Goal: Check status: Check status

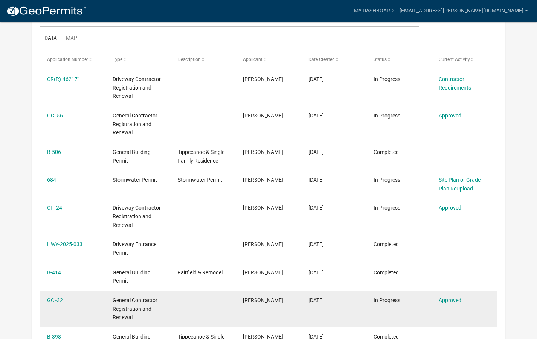
scroll to position [131, 0]
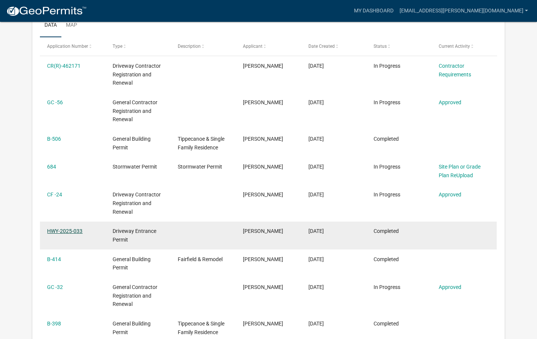
click at [75, 228] on link "HWY-2025-033" at bounding box center [64, 231] width 35 height 6
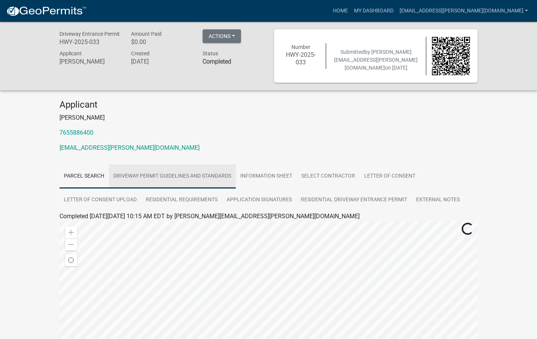
click at [198, 175] on link "Driveway Permit Guidelines and Standards" at bounding box center [172, 177] width 127 height 24
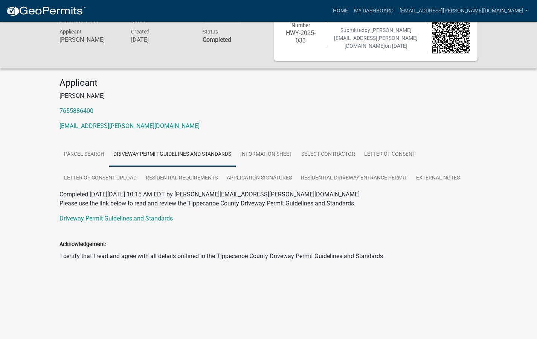
scroll to position [22, 0]
click at [100, 153] on link "Parcel search" at bounding box center [83, 155] width 49 height 24
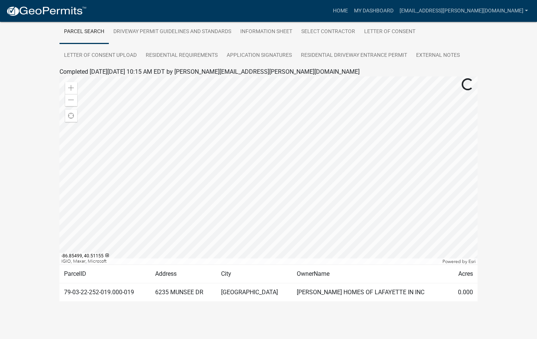
scroll to position [144, 0]
click at [378, 57] on link "Residential Driveway Entrance Permit" at bounding box center [353, 56] width 115 height 24
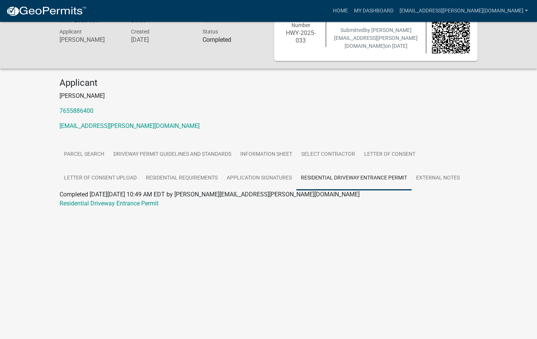
click at [132, 207] on div "Residential Driveway Entrance Permit" at bounding box center [268, 203] width 429 height 9
click at [129, 204] on link "Residential Driveway Entrance Permit" at bounding box center [108, 203] width 99 height 7
click at [190, 227] on div "Driveway Entrance Permit HWY-2025-033 Amount Paid $0.00 Actions Printer Friendl…" at bounding box center [268, 115] width 537 height 230
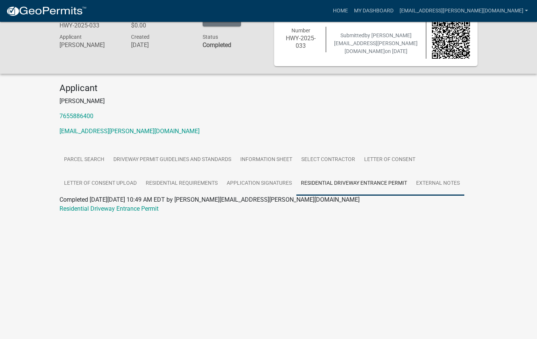
click at [429, 190] on link "External Notes" at bounding box center [437, 184] width 53 height 24
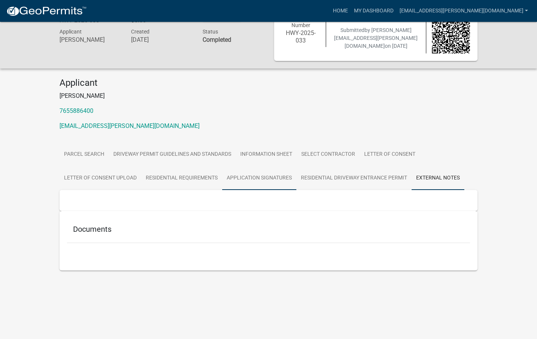
scroll to position [22, 0]
click at [265, 175] on link "Application Signatures" at bounding box center [259, 178] width 74 height 24
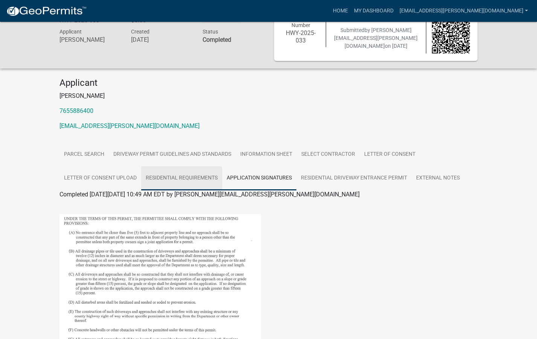
click at [196, 175] on link "Residential Requirements" at bounding box center [181, 178] width 81 height 24
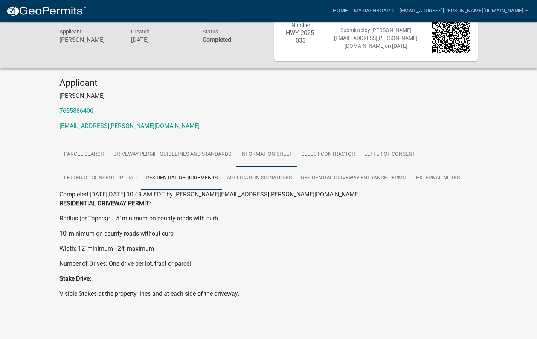
click at [262, 145] on link "Information Sheet" at bounding box center [266, 155] width 61 height 24
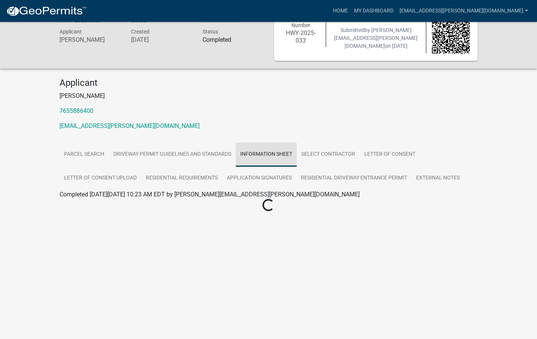
click at [237, 150] on link "Information Sheet" at bounding box center [266, 155] width 61 height 24
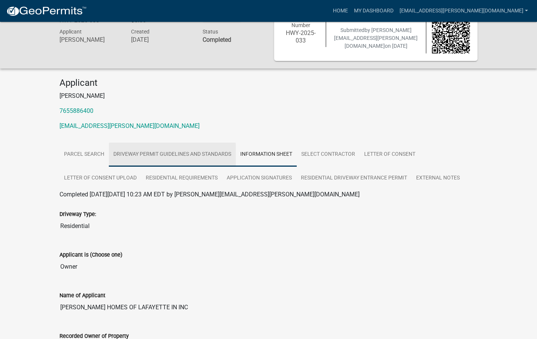
click at [220, 150] on link "Driveway Permit Guidelines and Standards" at bounding box center [172, 155] width 127 height 24
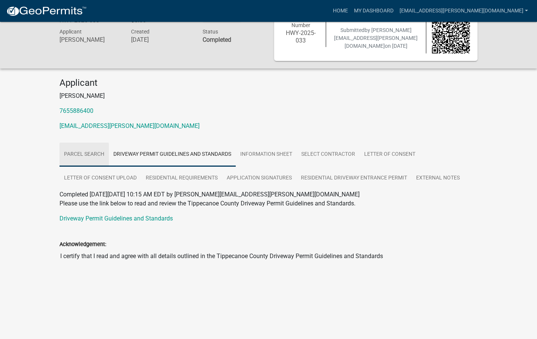
click at [97, 151] on link "Parcel search" at bounding box center [83, 155] width 49 height 24
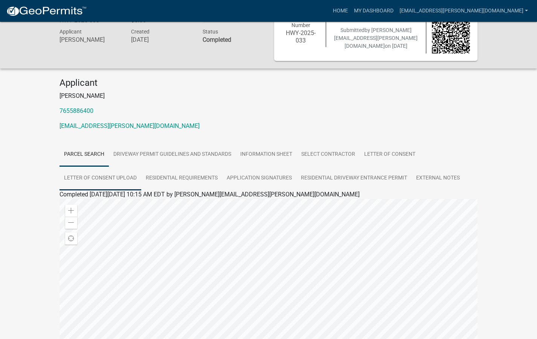
click at [104, 174] on link "Letter of Consent Upload" at bounding box center [100, 178] width 82 height 24
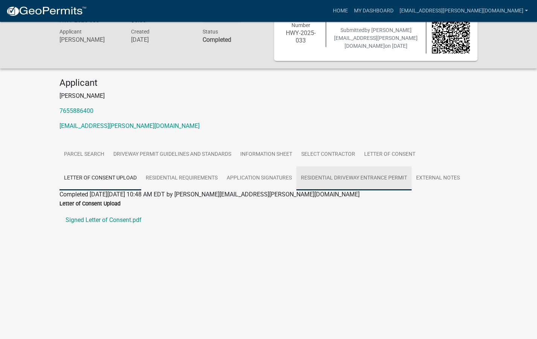
click at [350, 178] on link "Residential Driveway Entrance Permit" at bounding box center [353, 178] width 115 height 24
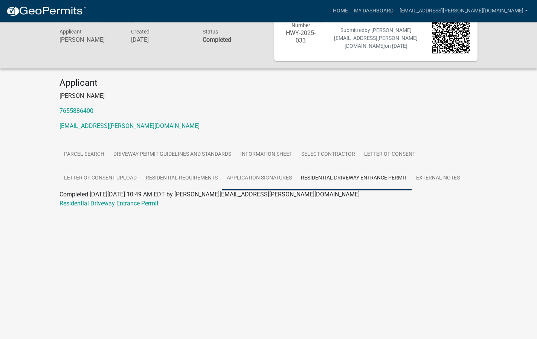
click at [271, 180] on link "Application Signatures" at bounding box center [259, 178] width 74 height 24
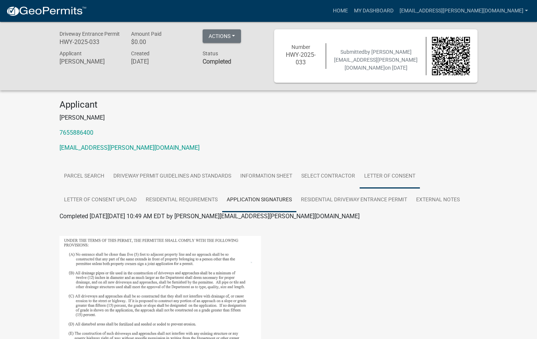
scroll to position [0, 0]
click at [427, 214] on div "Completed [DATE][DATE] 10:49 AM EDT by [PERSON_NAME][EMAIL_ADDRESS][PERSON_NAME…" at bounding box center [268, 216] width 418 height 9
click at [349, 194] on link "Residential Driveway Entrance Permit" at bounding box center [353, 200] width 115 height 24
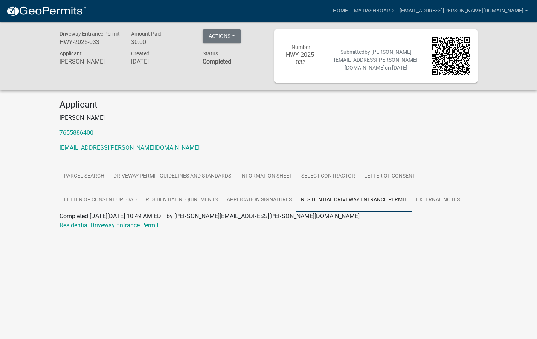
click at [220, 27] on div "Driveway Entrance Permit HWY-2025-033 Amount Paid $0.00 Actions Printer Friendl…" at bounding box center [268, 56] width 537 height 69
click at [223, 31] on button "Actions" at bounding box center [222, 36] width 38 height 14
click at [156, 226] on link "Residential Driveway Entrance Permit" at bounding box center [108, 225] width 99 height 7
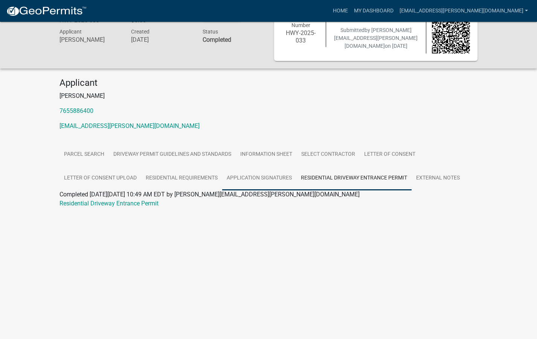
scroll to position [22, 0]
click at [215, 154] on link "Driveway Permit Guidelines and Standards" at bounding box center [172, 155] width 127 height 24
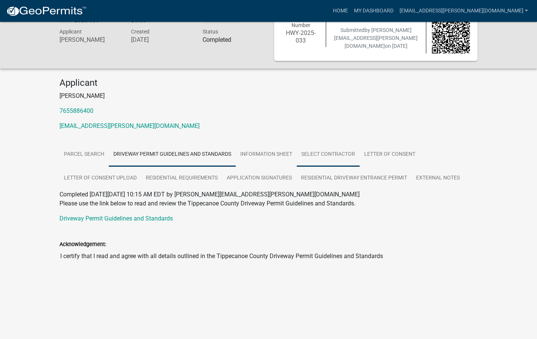
click at [318, 152] on link "Select contractor" at bounding box center [328, 155] width 63 height 24
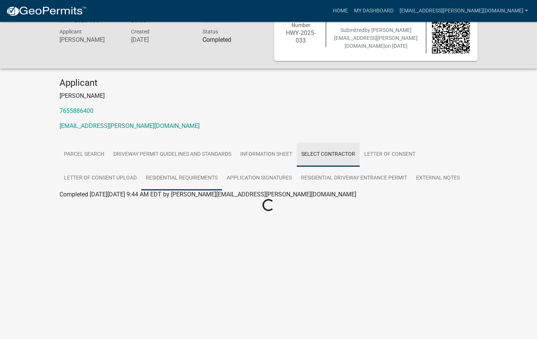
click at [204, 172] on link "Residential Requirements" at bounding box center [181, 178] width 81 height 24
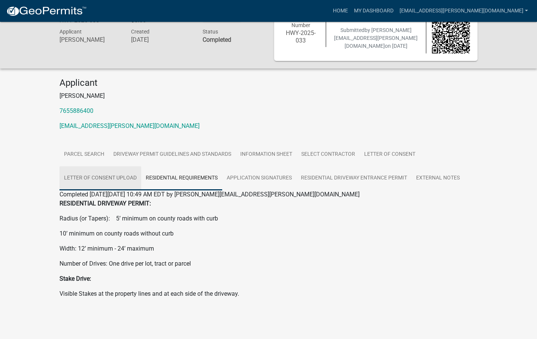
click at [134, 179] on link "Letter of Consent Upload" at bounding box center [100, 178] width 82 height 24
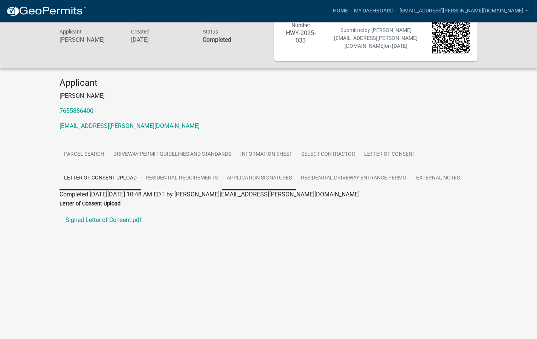
click at [276, 186] on link "Application Signatures" at bounding box center [259, 178] width 74 height 24
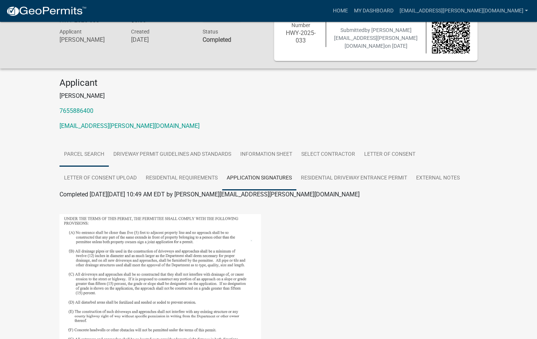
click at [95, 149] on link "Parcel search" at bounding box center [83, 155] width 49 height 24
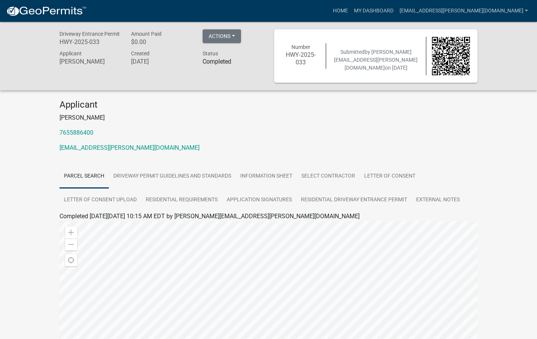
scroll to position [-1, 0]
